Goal: Find specific page/section: Find specific page/section

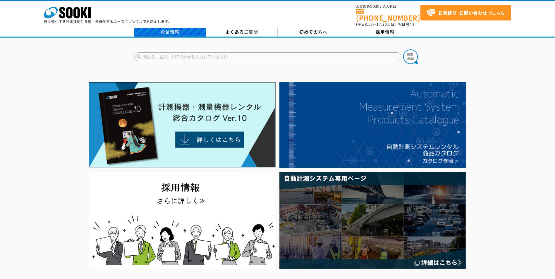
click at [171, 29] on link "企業情報" at bounding box center [170, 32] width 72 height 9
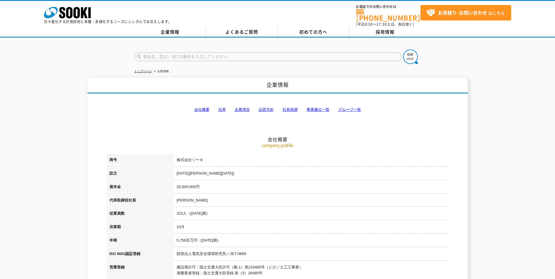
click at [318, 108] on link "事業拠点一覧" at bounding box center [317, 109] width 23 height 4
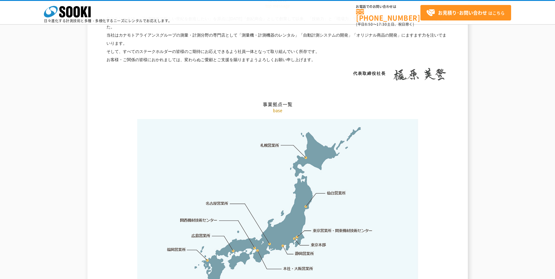
scroll to position [1174, 0]
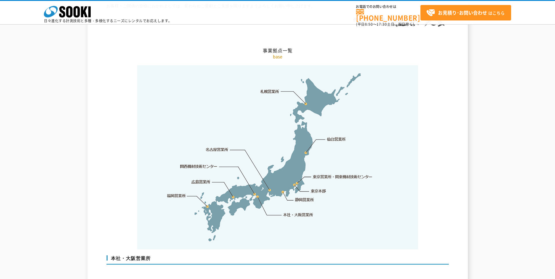
click at [325, 174] on link "東京営業所・関東機材技術センター" at bounding box center [343, 177] width 60 height 6
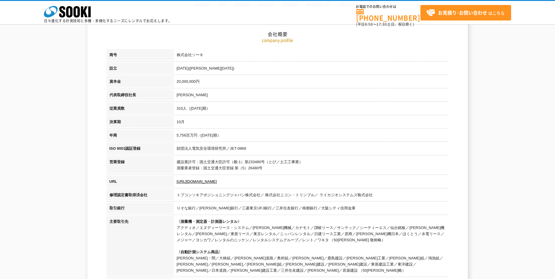
scroll to position [0, 0]
